Goal: Register for event/course

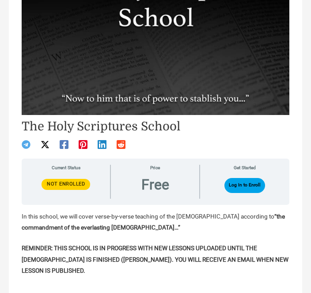
scroll to position [133, 0]
click at [261, 260] on strong "REMINDER: THIS SCHOOL IS IN PROGRESS WITH NEW LESSONS UPLOADED UNTIL THE BIBLE …" at bounding box center [155, 260] width 267 height 30
click at [260, 254] on p "REMINDER: THIS SCHOOL IS IN PROGRESS WITH NEW LESSONS UPLOADED UNTIL THE BIBLE …" at bounding box center [155, 260] width 267 height 34
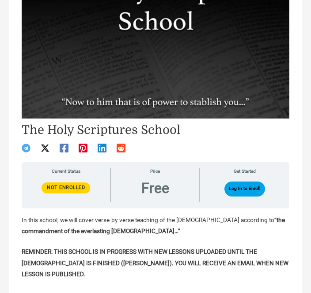
scroll to position [132, 0]
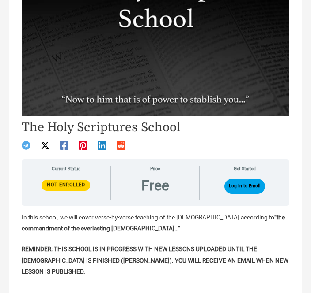
click at [164, 173] on section "Price Free" at bounding box center [155, 183] width 89 height 34
click at [256, 188] on button "Log In to Enroll" at bounding box center [244, 186] width 41 height 15
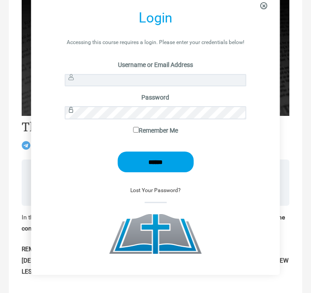
scroll to position [122, 0]
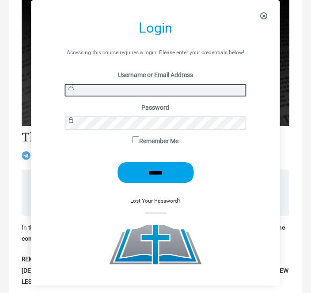
click at [93, 90] on input "Username or Email Address" at bounding box center [155, 90] width 181 height 13
type input "****"
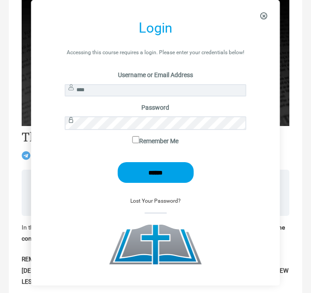
click at [155, 173] on input "******" at bounding box center [155, 172] width 76 height 21
click at [164, 174] on input "******" at bounding box center [155, 172] width 76 height 21
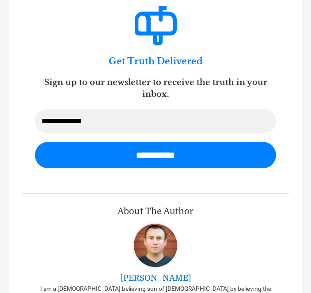
scroll to position [3313, 0]
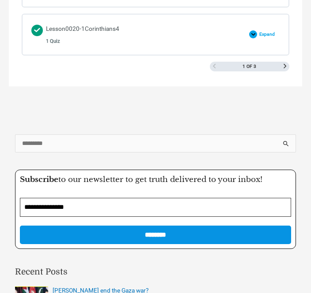
scroll to position [1315, 0]
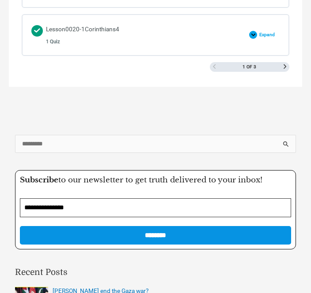
click at [286, 64] on span "Next Page" at bounding box center [284, 66] width 4 height 4
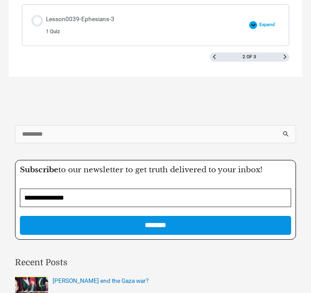
click at [282, 55] on span "Next Page" at bounding box center [284, 57] width 4 height 4
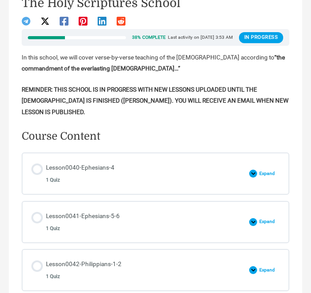
scroll to position [257, 0]
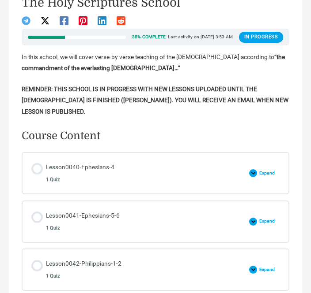
click at [163, 173] on link "Lesson0040-Ephesians-4 1 Quiz" at bounding box center [137, 173] width 213 height 23
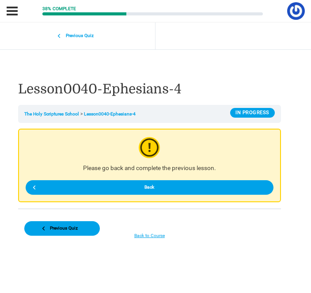
click at [34, 184] on link "Back" at bounding box center [150, 188] width 248 height 15
click at [37, 189] on link "Back" at bounding box center [150, 188] width 248 height 15
click at [226, 192] on link "Back" at bounding box center [150, 188] width 248 height 15
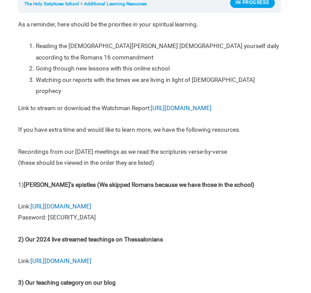
scroll to position [112, 0]
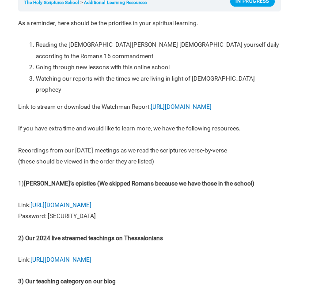
click at [91, 202] on link "https://vimeo.com/showcase/paulsepistles" at bounding box center [60, 205] width 61 height 7
